Goal: Transaction & Acquisition: Purchase product/service

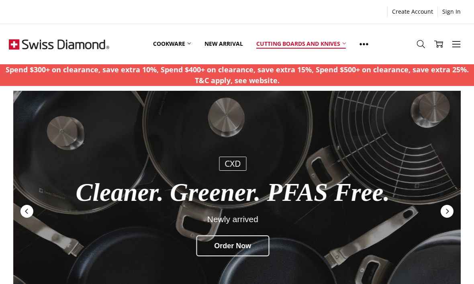
click at [301, 49] on link "Cutting boards and knives" at bounding box center [300, 44] width 103 height 36
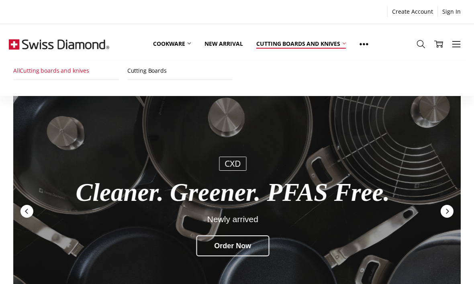
click at [49, 70] on link "All Cutting boards and knives" at bounding box center [66, 71] width 106 height 18
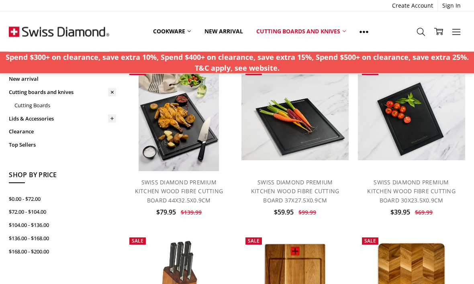
scroll to position [64, 0]
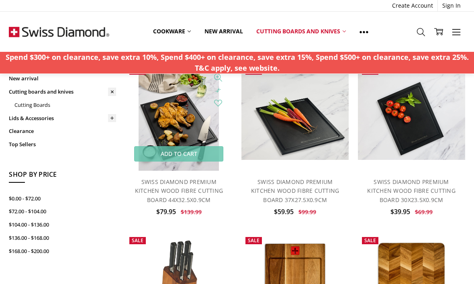
click at [179, 115] on img at bounding box center [178, 116] width 80 height 107
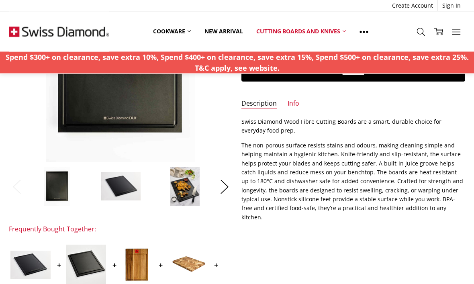
scroll to position [163, 0]
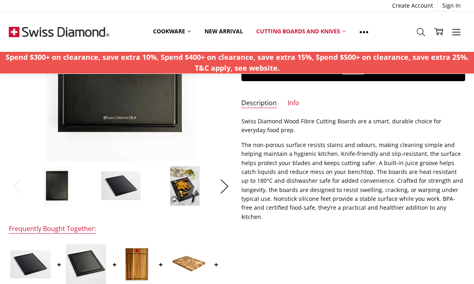
click at [54, 190] on img at bounding box center [56, 186] width 27 height 40
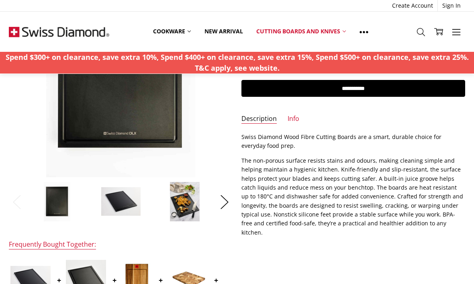
scroll to position [143, 0]
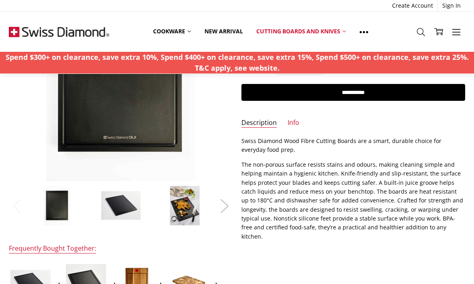
click at [221, 204] on button "Next" at bounding box center [224, 205] width 16 height 24
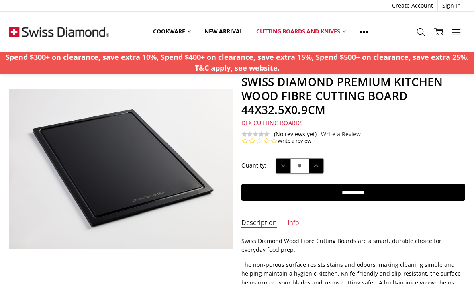
scroll to position [22, 0]
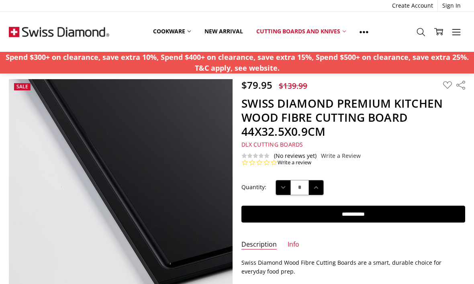
click at [41, 244] on img at bounding box center [225, 156] width 514 height 368
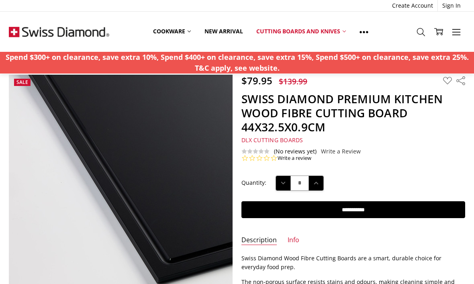
scroll to position [0, 0]
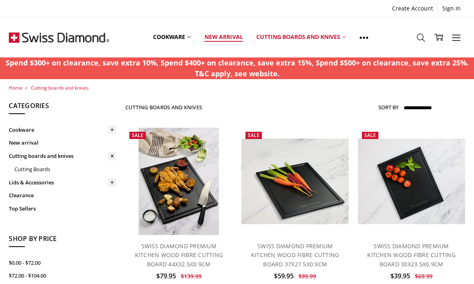
click at [222, 43] on link "New arrival" at bounding box center [223, 37] width 52 height 36
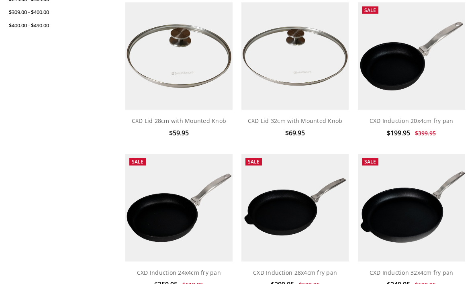
scroll to position [514, 0]
